Goal: Transaction & Acquisition: Obtain resource

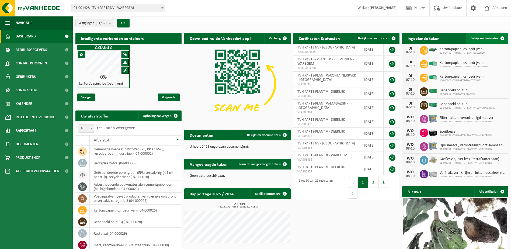
click at [503, 38] on span at bounding box center [502, 38] width 11 height 11
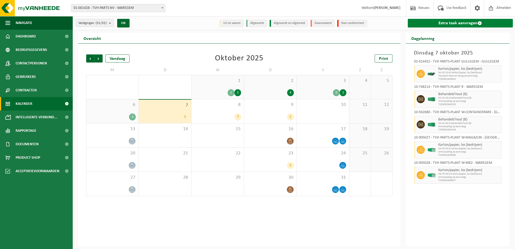
click at [479, 21] on span at bounding box center [480, 23] width 4 height 4
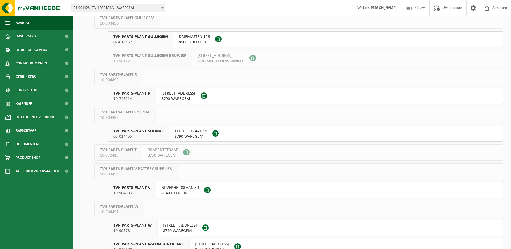
scroll to position [269, 0]
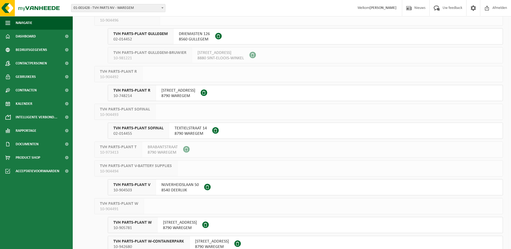
click at [141, 129] on span "TVH PARTS-PLANT SOFINAL" at bounding box center [138, 128] width 50 height 5
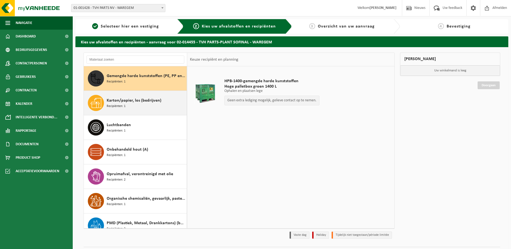
click at [112, 100] on span "Karton/papier, los (bedrijven)" at bounding box center [134, 100] width 55 height 6
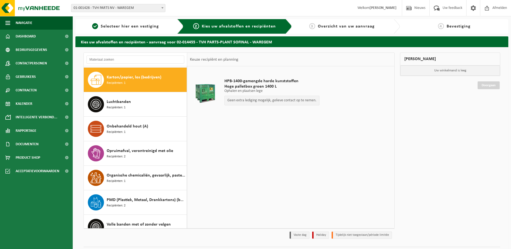
scroll to position [25, 0]
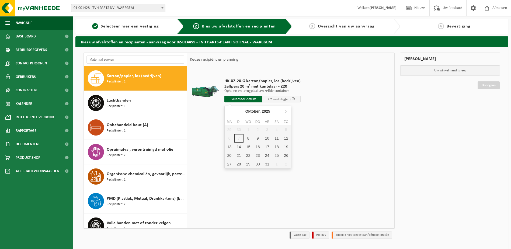
click at [239, 97] on input "text" at bounding box center [243, 99] width 38 height 7
click at [250, 137] on div "8" at bounding box center [248, 138] width 9 height 9
type input "Van 2025-10-08"
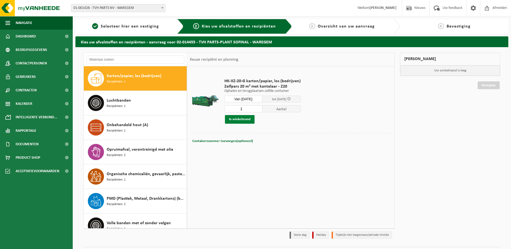
click at [244, 117] on button "In winkelmand" at bounding box center [240, 119] width 30 height 9
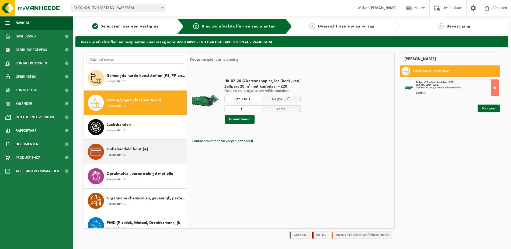
scroll to position [0, 0]
click at [125, 157] on span "Recipiënten: 1" at bounding box center [116, 155] width 19 height 5
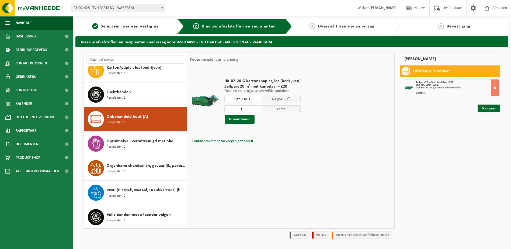
scroll to position [34, 0]
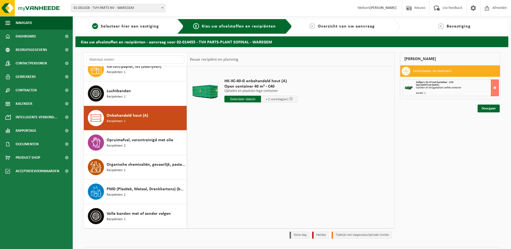
click at [239, 99] on input "text" at bounding box center [242, 99] width 37 height 7
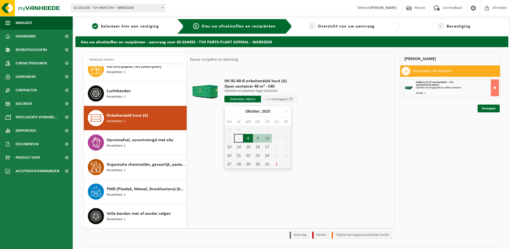
click at [247, 136] on div "8" at bounding box center [248, 138] width 9 height 9
type input "Van 2025-10-08"
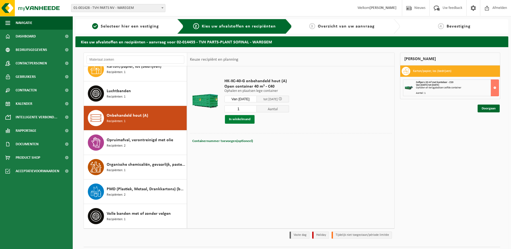
click at [237, 116] on button "In winkelmand" at bounding box center [240, 119] width 30 height 9
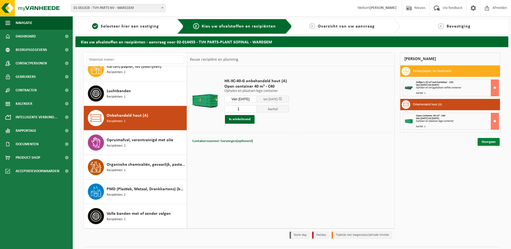
click at [489, 143] on link "Doorgaan" at bounding box center [489, 142] width 22 height 8
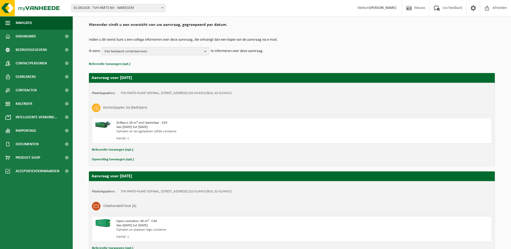
scroll to position [81, 0]
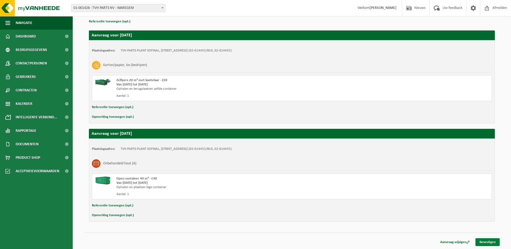
click at [488, 240] on link "Bevestigen" at bounding box center [488, 242] width 24 height 8
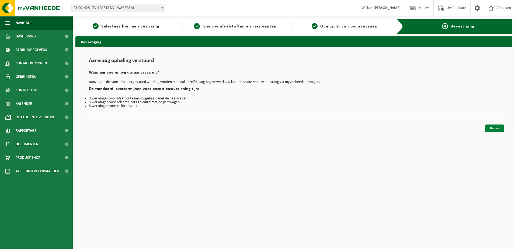
click at [497, 129] on link "Sluiten" at bounding box center [495, 128] width 18 height 8
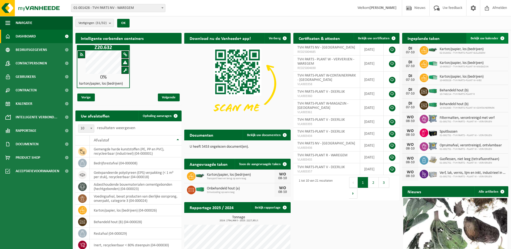
click at [502, 38] on span at bounding box center [502, 38] width 11 height 11
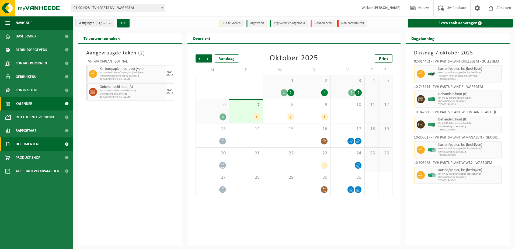
click at [27, 143] on span "Documenten" at bounding box center [27, 143] width 23 height 13
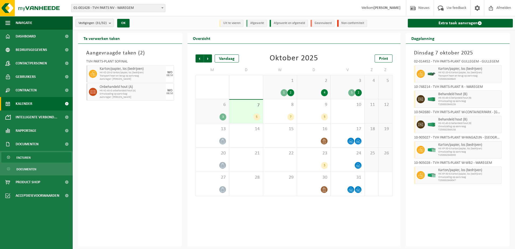
click at [27, 158] on span "Facturen" at bounding box center [23, 158] width 14 height 10
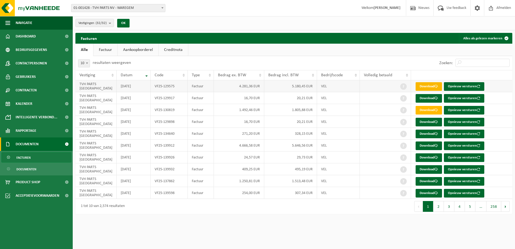
click at [433, 84] on link "Download" at bounding box center [429, 86] width 26 height 9
click at [431, 108] on link "Download" at bounding box center [429, 110] width 26 height 9
click at [434, 144] on link "Download" at bounding box center [429, 145] width 26 height 9
click at [426, 169] on link "Download" at bounding box center [429, 169] width 26 height 9
click at [429, 180] on link "Download" at bounding box center [429, 181] width 26 height 9
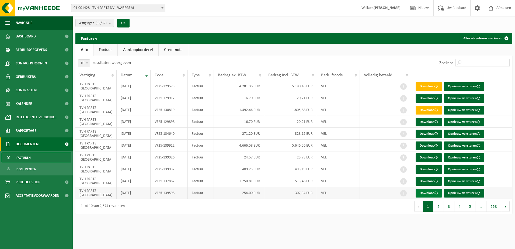
click at [429, 192] on link "Download" at bounding box center [429, 193] width 26 height 9
click at [435, 203] on button "2" at bounding box center [439, 206] width 11 height 11
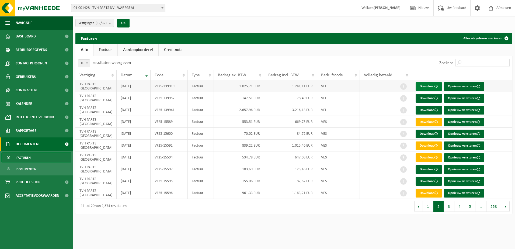
click at [426, 86] on link "Download" at bounding box center [429, 86] width 26 height 9
click at [427, 98] on link "Download" at bounding box center [429, 98] width 26 height 9
click at [425, 108] on link "Download" at bounding box center [429, 110] width 26 height 9
click at [423, 124] on link "Download" at bounding box center [429, 122] width 26 height 9
